Goal: Task Accomplishment & Management: Use online tool/utility

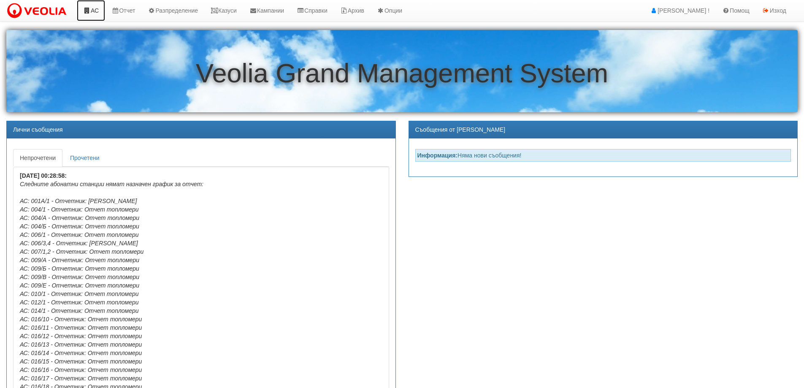
click at [89, 10] on icon at bounding box center [87, 11] width 8 height 6
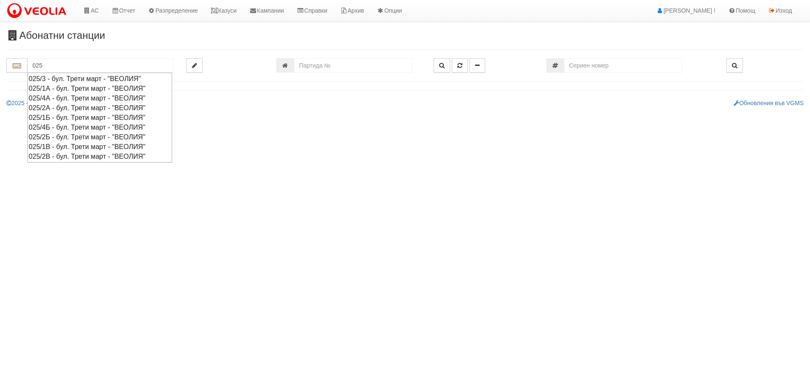
click at [43, 157] on div "025/2В - бул. Трети март - "ВЕОЛИЯ"" at bounding box center [100, 157] width 142 height 10
type input "025/2В - бул. Трети март - "ВЕОЛИЯ""
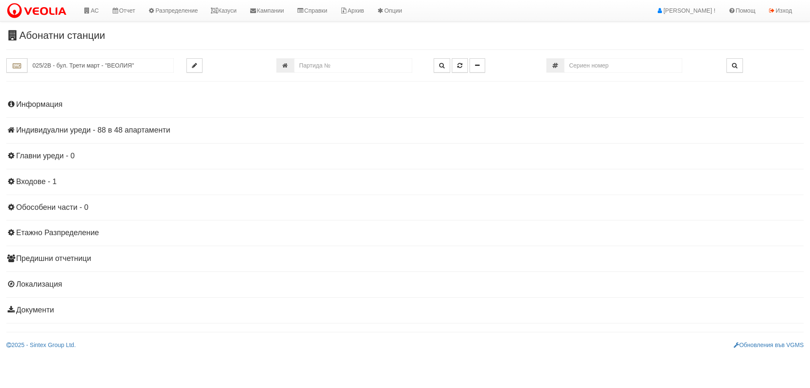
click at [38, 129] on h4 "Индивидуални уреди - 88 в 48 апартаменти" at bounding box center [405, 130] width 798 height 8
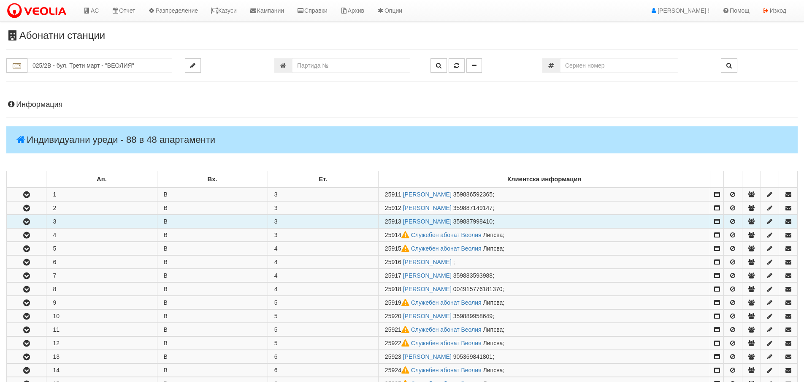
click at [34, 220] on button "button" at bounding box center [26, 221] width 39 height 13
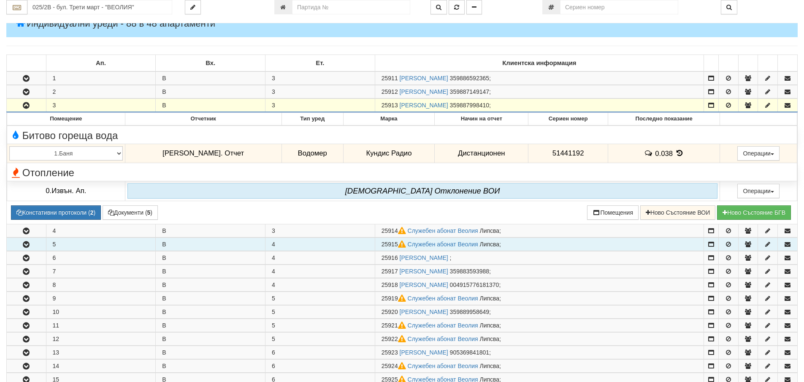
scroll to position [127, 0]
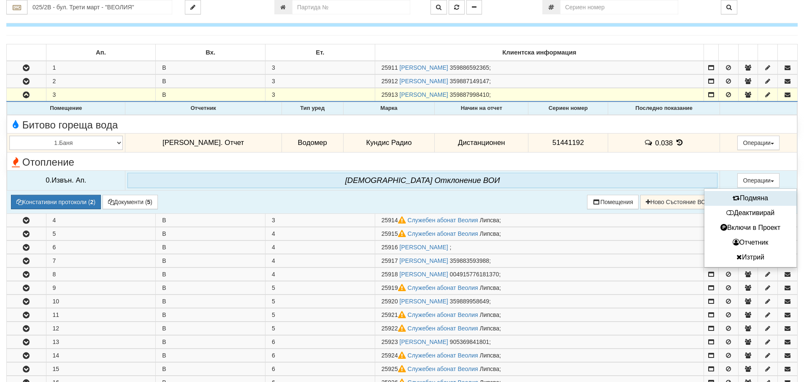
click at [748, 198] on button "Подмяна" at bounding box center [751, 198] width 88 height 11
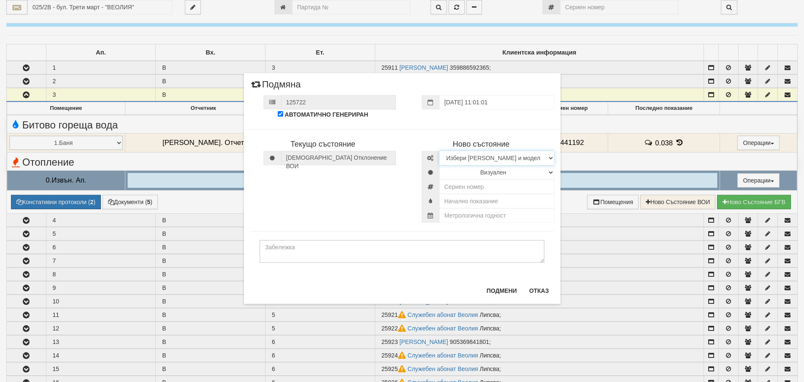
click at [474, 159] on select "Избери Марка и модел Камструп [PERSON_NAME] и [PERSON_NAME]" at bounding box center [496, 158] width 115 height 14
select select "11d3dca5-b43d-ea11-80f4-db42d7521b4b"
click at [439, 151] on select "Избери Марка и модел Камструп [PERSON_NAME] и [PERSON_NAME]" at bounding box center [496, 158] width 115 height 14
click at [489, 172] on select "Визуален Дистанционен Изолирана линия ВОИ Няма Oтклонение ВОИ Няма Щранг ВОИ" at bounding box center [496, 172] width 115 height 14
select select "2"
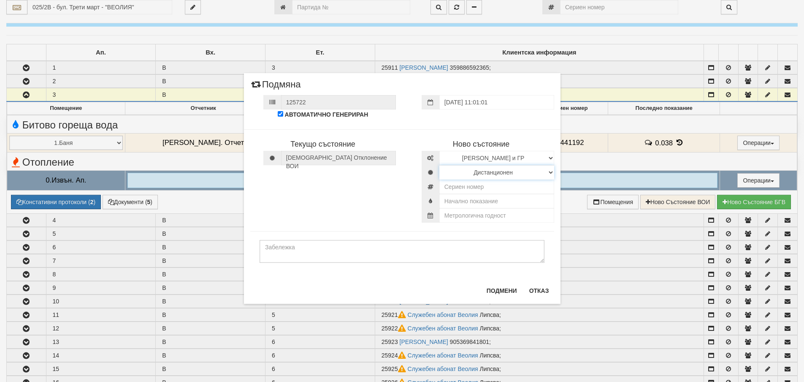
click at [439, 165] on select "Визуален Дистанционен Изолирана линия ВОИ Няма Oтклонение ВОИ Няма Щранг ВОИ" at bounding box center [496, 172] width 115 height 14
click at [489, 186] on input "number" at bounding box center [496, 186] width 115 height 14
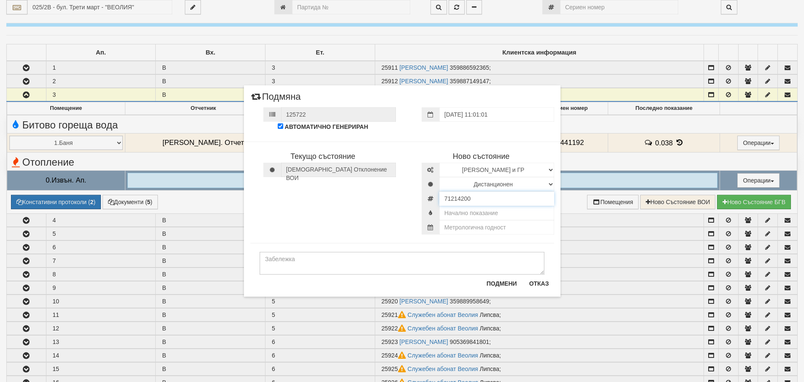
type input "71214200"
click at [469, 215] on input "text" at bounding box center [496, 213] width 115 height 14
type input "0"
click at [499, 230] on input "text" at bounding box center [496, 227] width 115 height 14
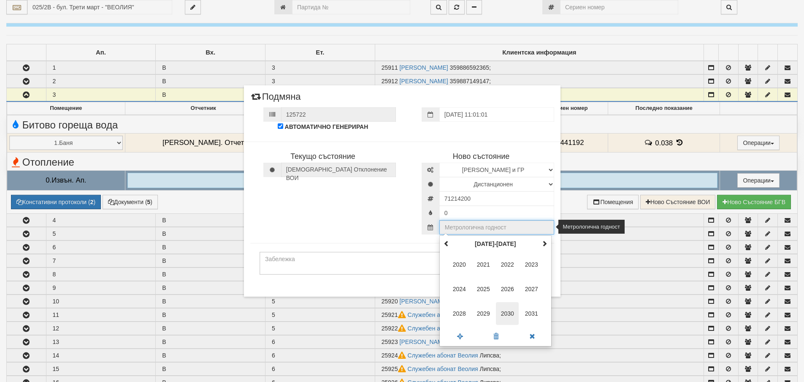
click at [513, 308] on span "2030" at bounding box center [507, 313] width 23 height 23
type input "2030"
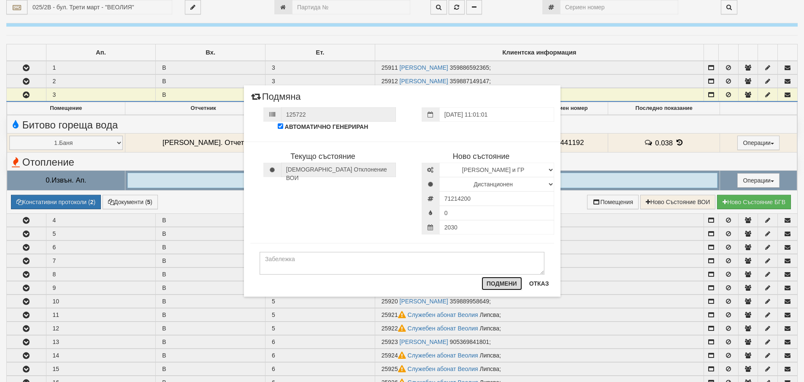
click at [515, 282] on button "Подмени" at bounding box center [502, 283] width 41 height 14
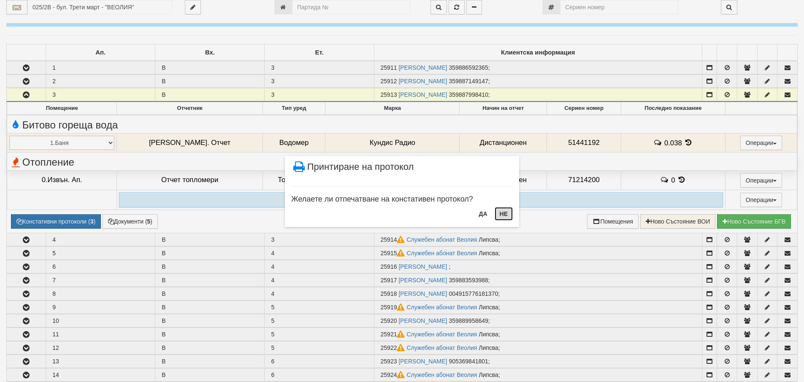
click at [501, 214] on button "НЕ" at bounding box center [504, 214] width 18 height 14
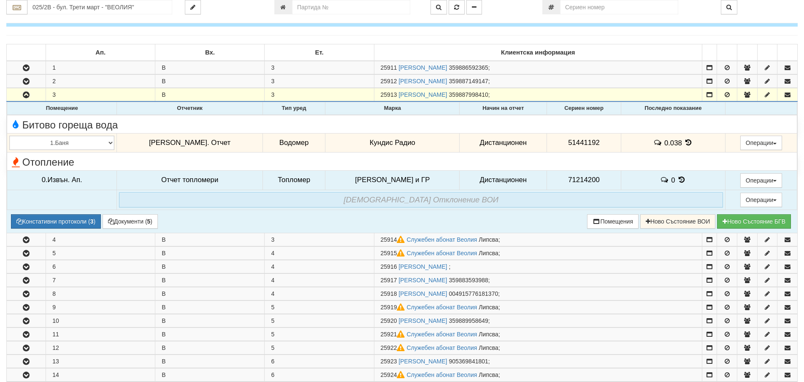
click at [575, 180] on span "71214200" at bounding box center [584, 180] width 32 height 8
copy span "71214200"
